Goal: Task Accomplishment & Management: Use online tool/utility

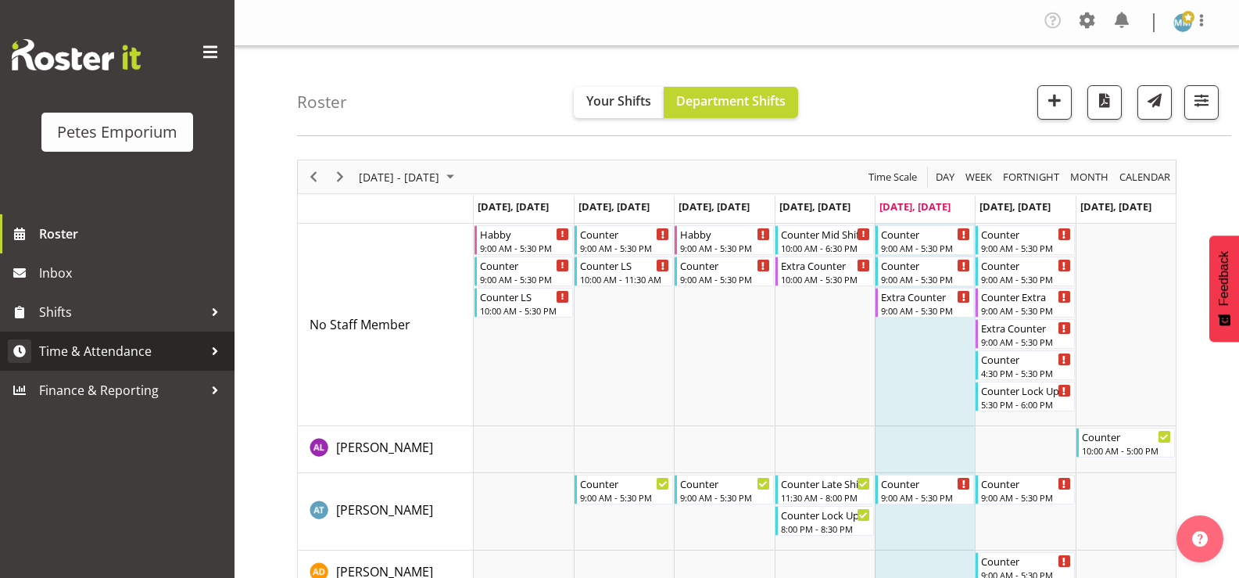
click at [155, 350] on span "Time & Attendance" at bounding box center [121, 350] width 164 height 23
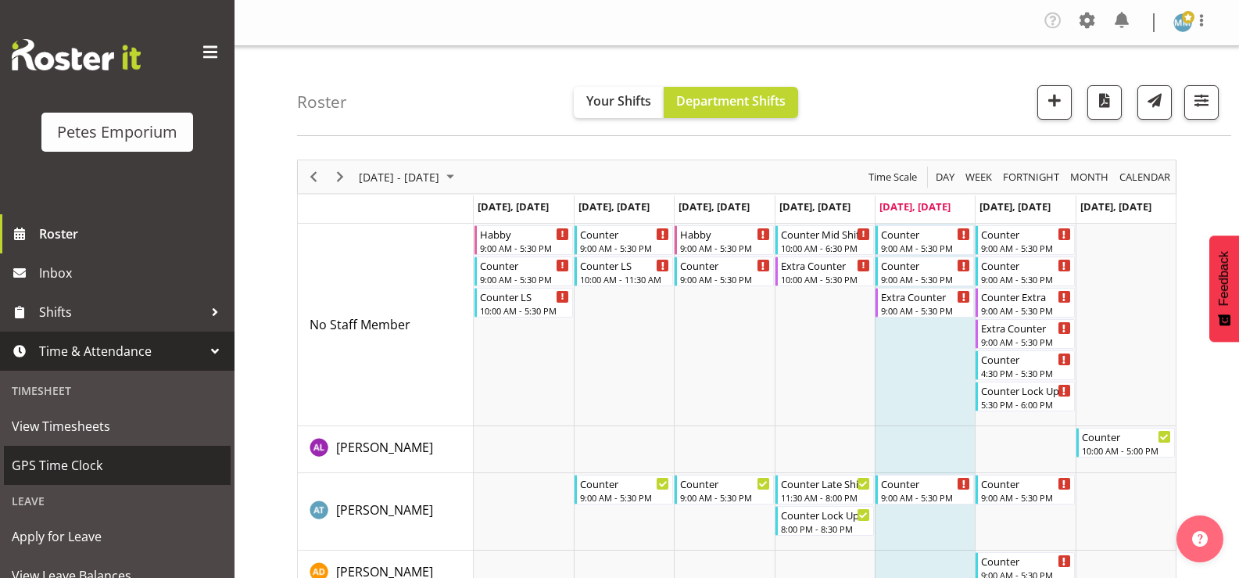
click at [94, 465] on span "GPS Time Clock" at bounding box center [117, 465] width 211 height 23
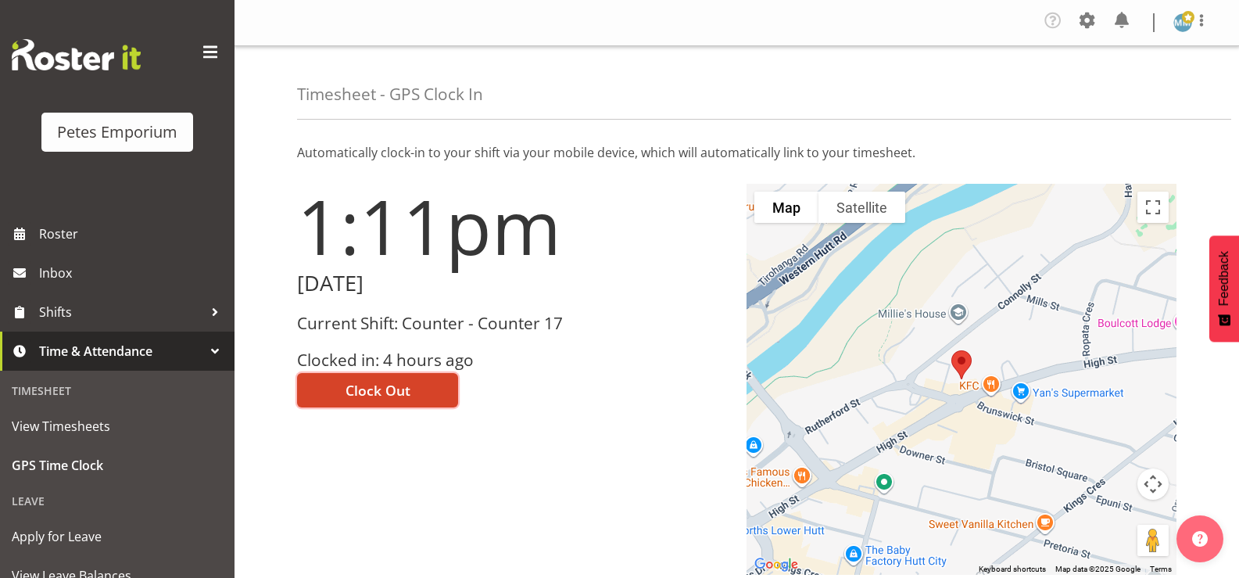
click at [378, 382] on span "Clock Out" at bounding box center [378, 390] width 65 height 20
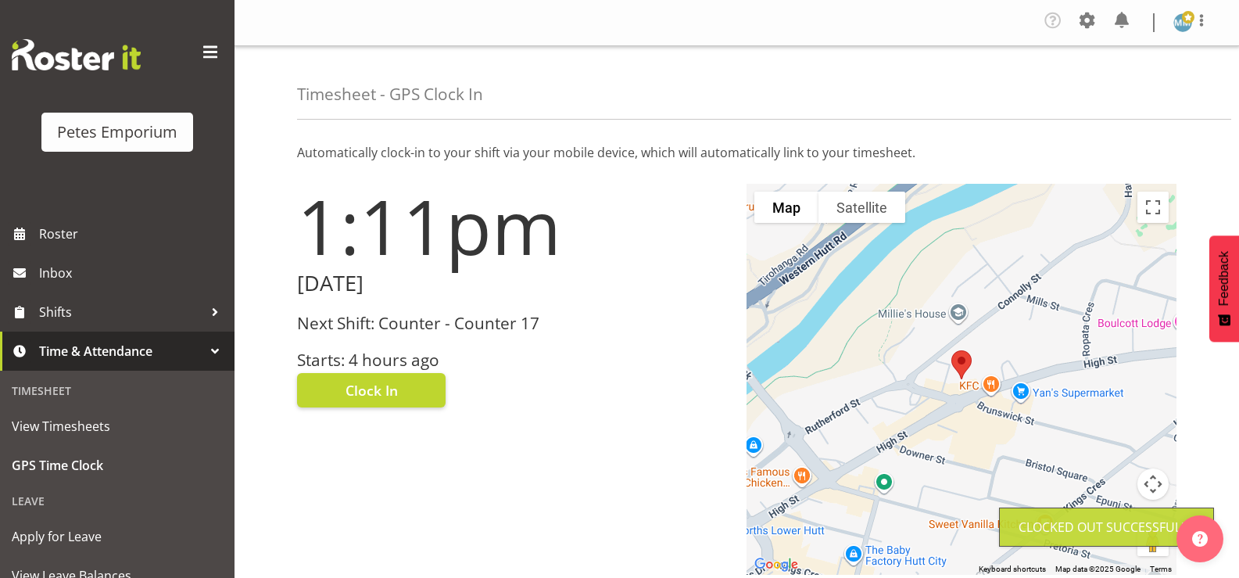
click at [1176, 20] on img at bounding box center [1183, 22] width 19 height 19
click at [1117, 85] on link "Log Out" at bounding box center [1136, 86] width 150 height 28
